Goal: Task Accomplishment & Management: Manage account settings

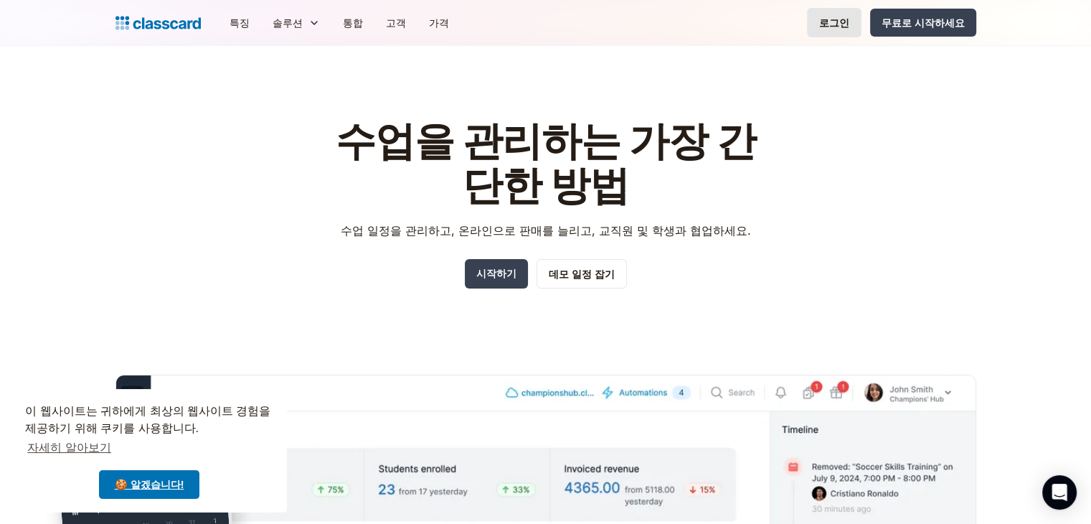
click at [855, 21] on link "로그인" at bounding box center [834, 22] width 55 height 29
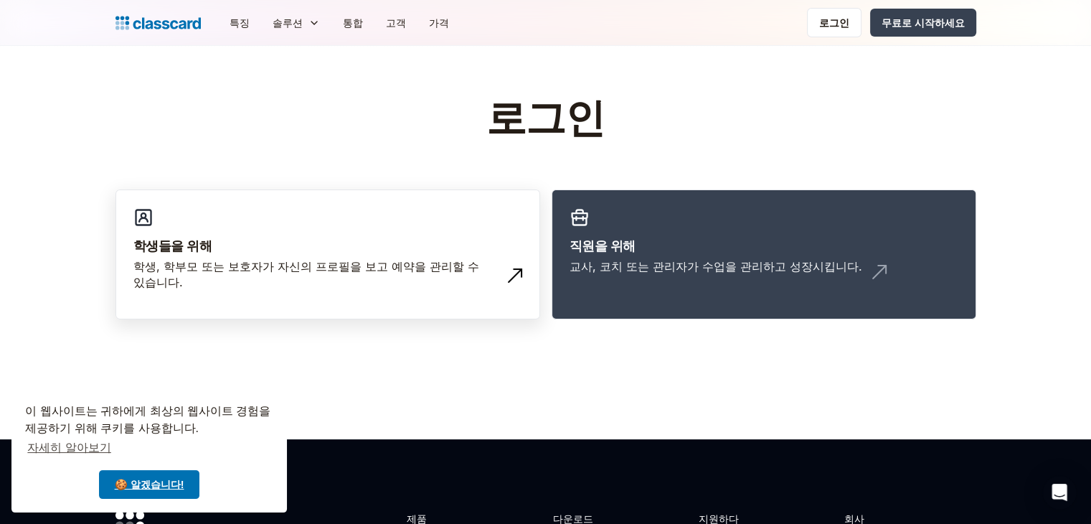
click at [227, 222] on link "학생들을 위해 학생, 학부모 또는 보호자가 자신의 프로필을 보고 예약을 관리할 수 있습니다." at bounding box center [328, 254] width 425 height 131
